Goal: Task Accomplishment & Management: Use online tool/utility

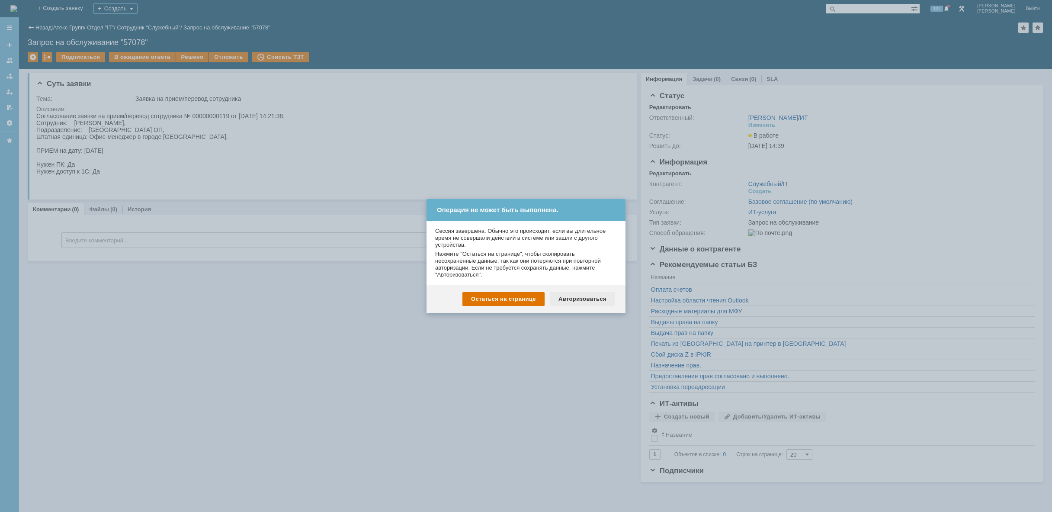
click at [567, 299] on div "Авторизоваться" at bounding box center [582, 299] width 65 height 14
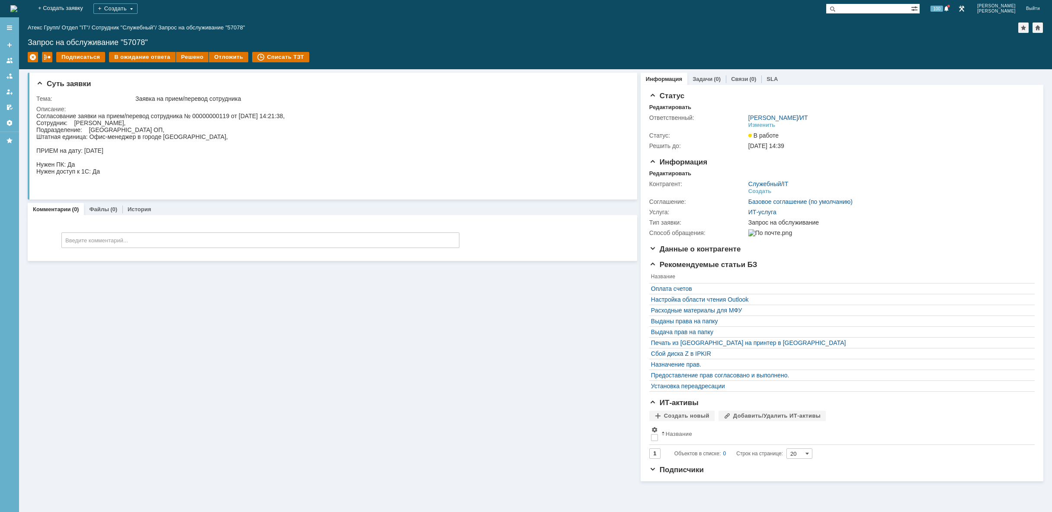
click at [17, 11] on img at bounding box center [13, 8] width 7 height 7
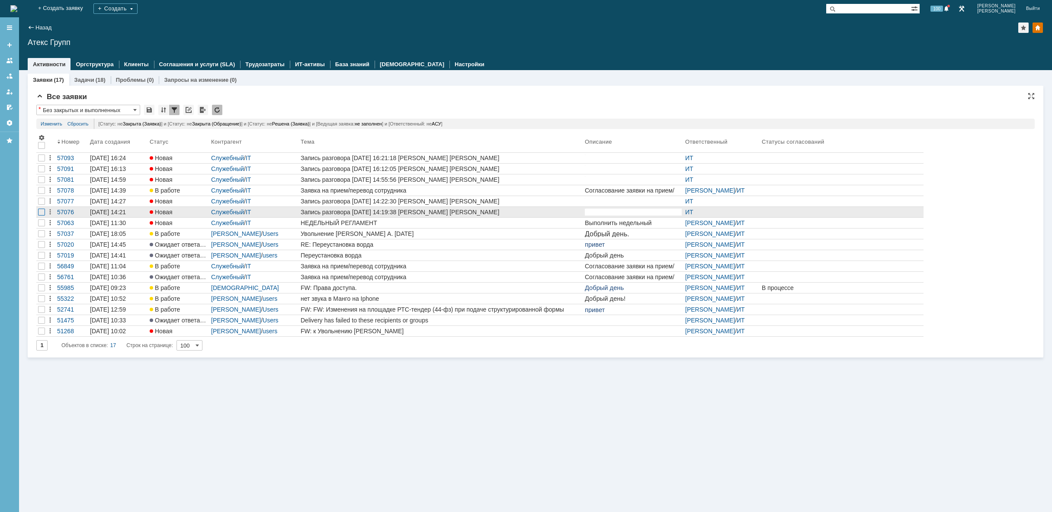
click at [41, 172] on div at bounding box center [41, 168] width 7 height 7
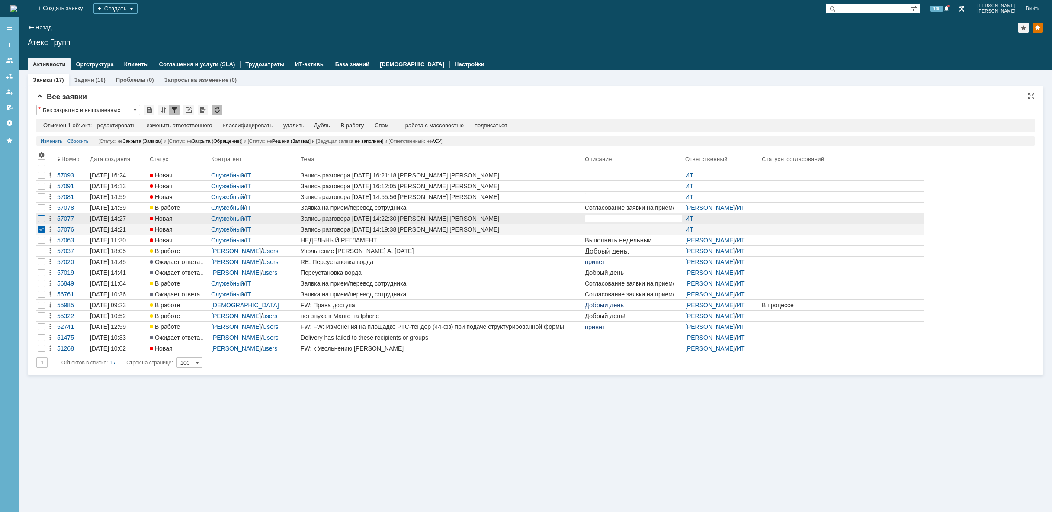
click at [41, 179] on div at bounding box center [41, 175] width 7 height 7
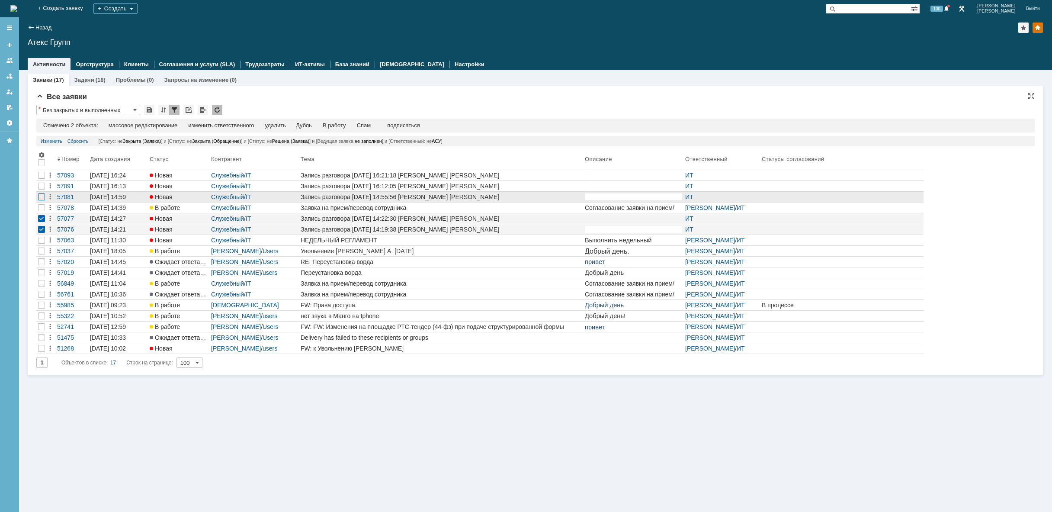
click at [44, 179] on div at bounding box center [41, 175] width 7 height 7
click at [43, 188] on div at bounding box center [41, 186] width 7 height 7
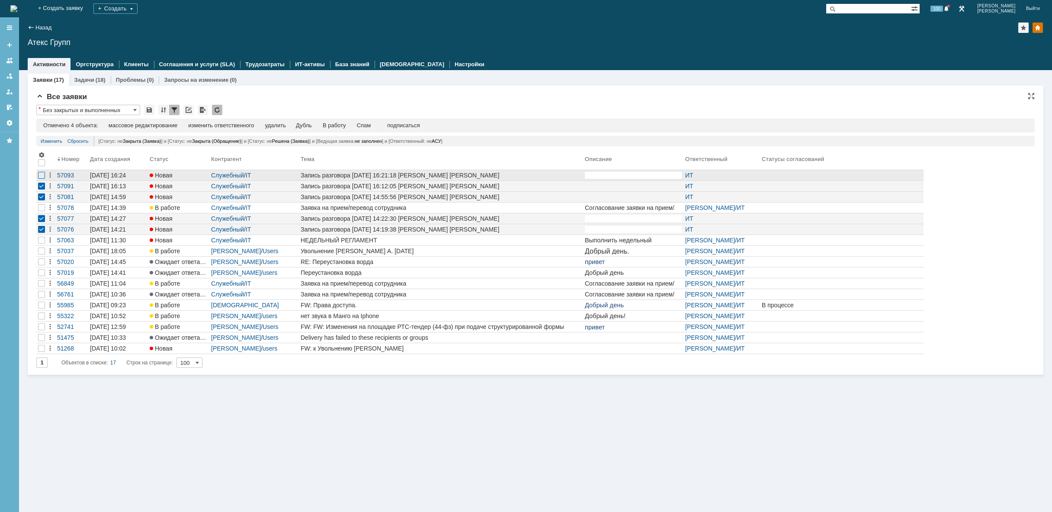
click at [42, 177] on div at bounding box center [41, 175] width 7 height 7
click at [284, 122] on div "Отмечено 5 объектов: редактировать массовое редактирование изменить ответственн…" at bounding box center [535, 126] width 999 height 14
click at [284, 124] on div "удалить" at bounding box center [278, 125] width 21 height 7
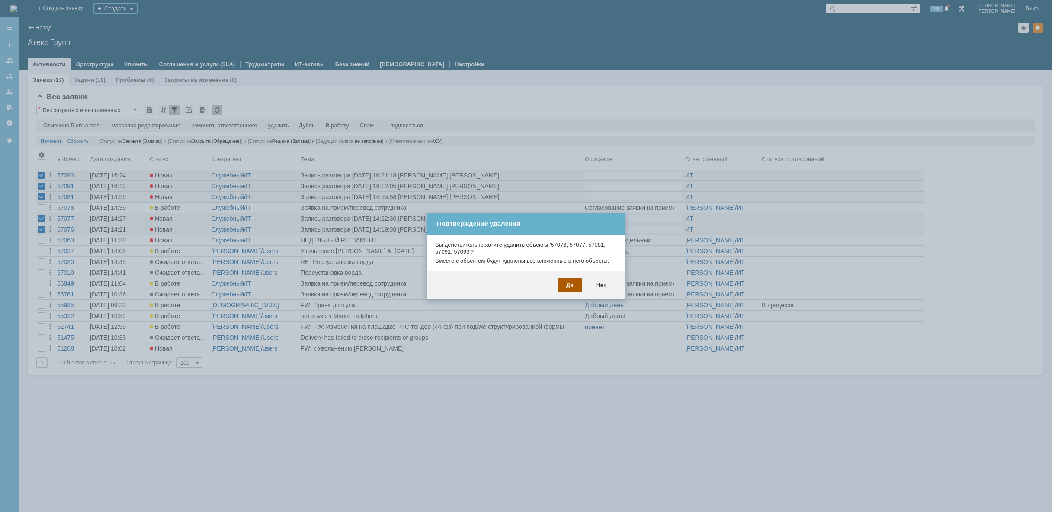
click at [575, 284] on div "Да" at bounding box center [570, 285] width 25 height 14
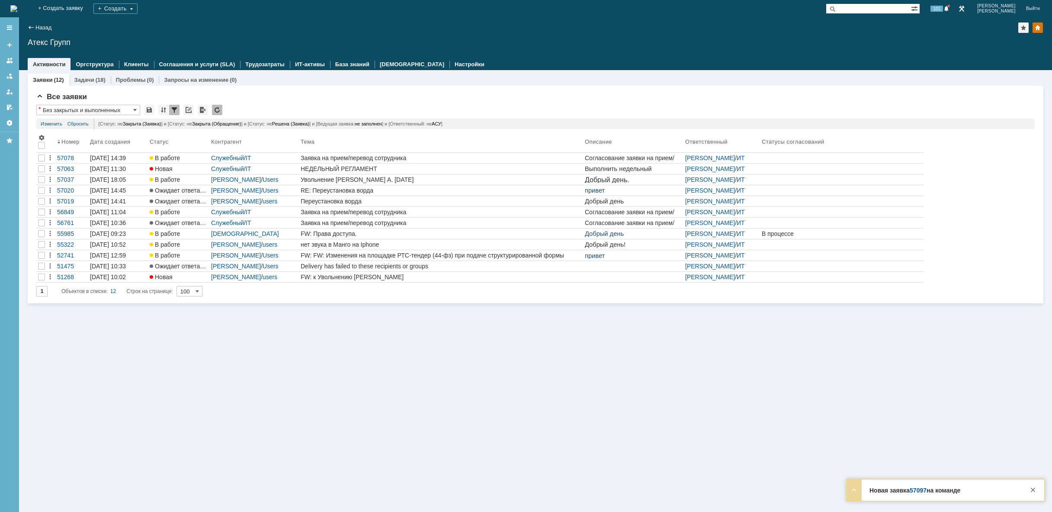
click at [17, 9] on img at bounding box center [13, 8] width 7 height 7
